Goal: Browse casually

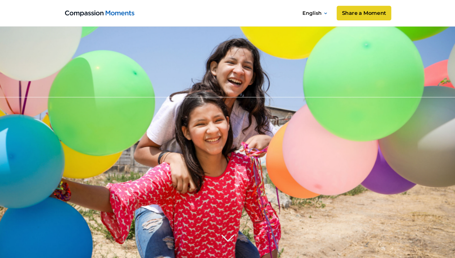
click at [364, 10] on link "Share a Moment" at bounding box center [364, 13] width 54 height 15
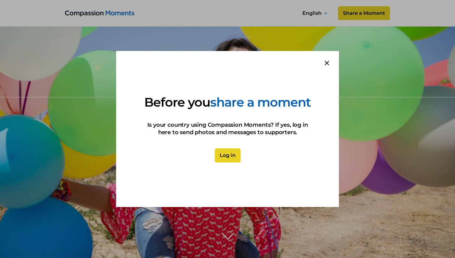
click at [327, 61] on icon at bounding box center [327, 63] width 4 height 4
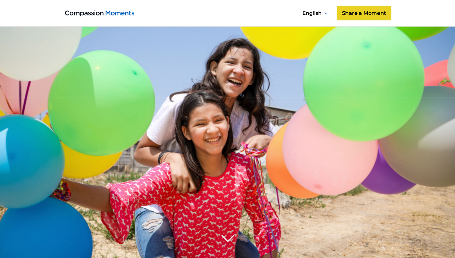
click at [363, 13] on link "Share a Moment" at bounding box center [364, 13] width 54 height 15
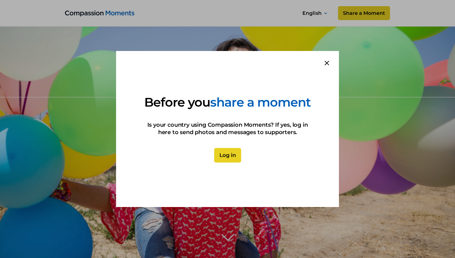
click at [234, 163] on link "Log in" at bounding box center [227, 155] width 27 height 15
click at [327, 61] on icon at bounding box center [326, 63] width 4 height 4
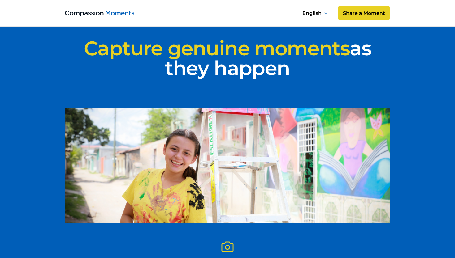
scroll to position [1296, 0]
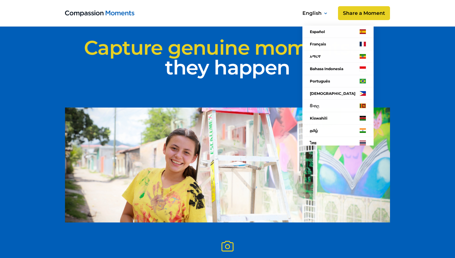
click at [320, 11] on div "English" at bounding box center [311, 13] width 19 height 8
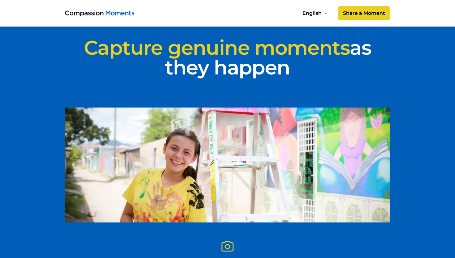
click at [320, 11] on div "English" at bounding box center [311, 13] width 19 height 8
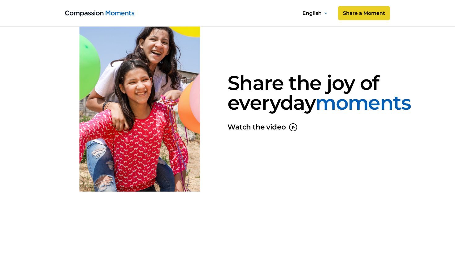
scroll to position [787, 0]
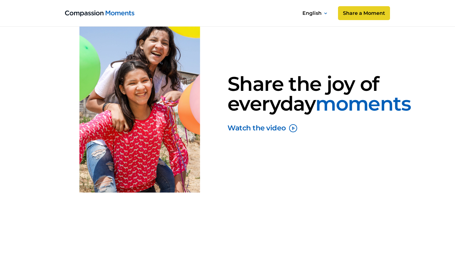
click at [292, 130] on icon "open lightbox" at bounding box center [293, 128] width 2 height 2
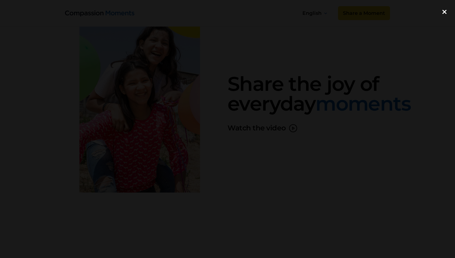
click at [444, 12] on div "close lightbox" at bounding box center [444, 12] width 21 height 14
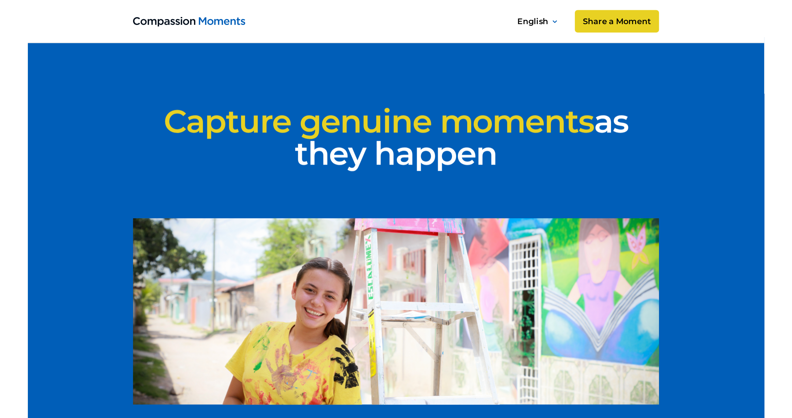
scroll to position [1135, 0]
